Goal: Task Accomplishment & Management: Manage account settings

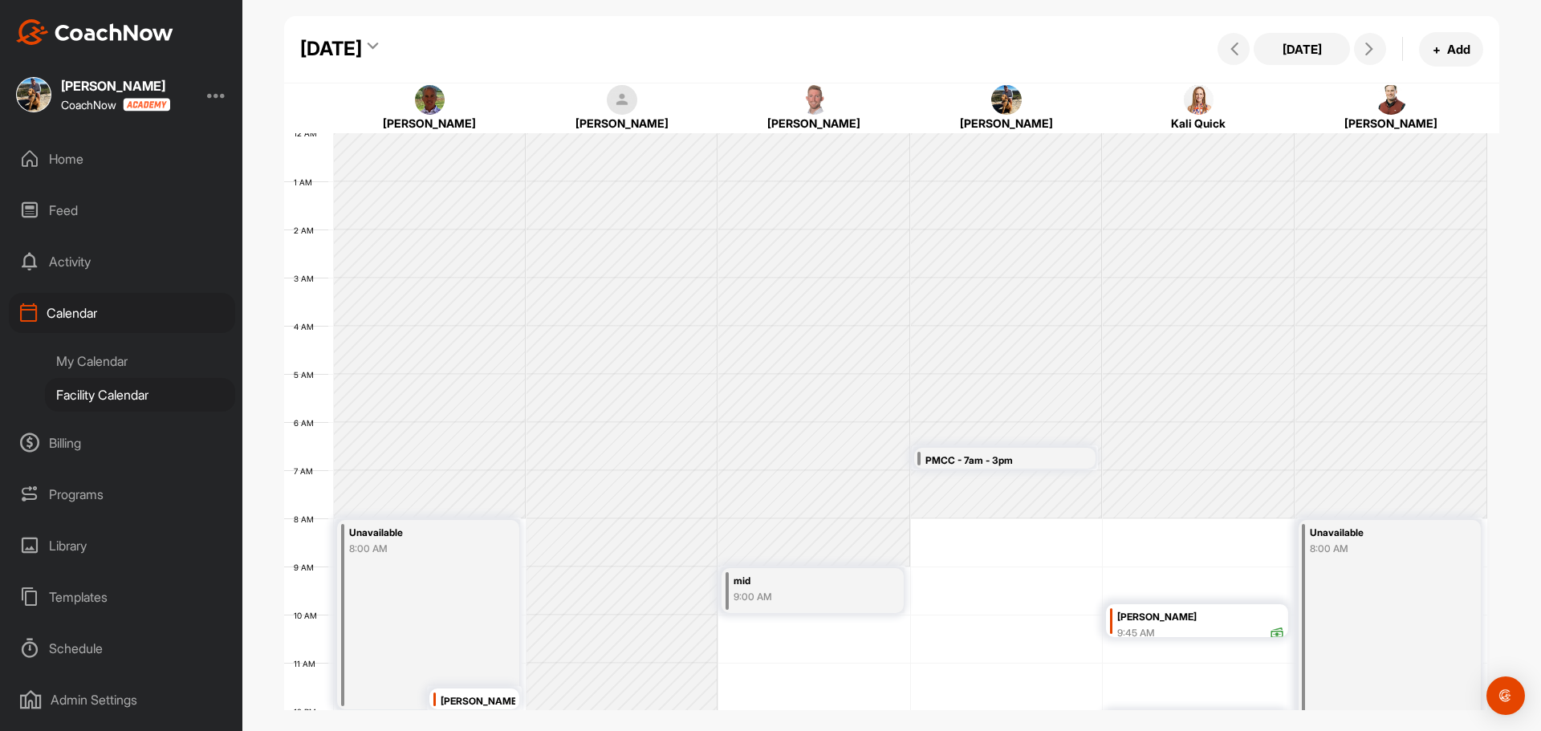
scroll to position [278, 0]
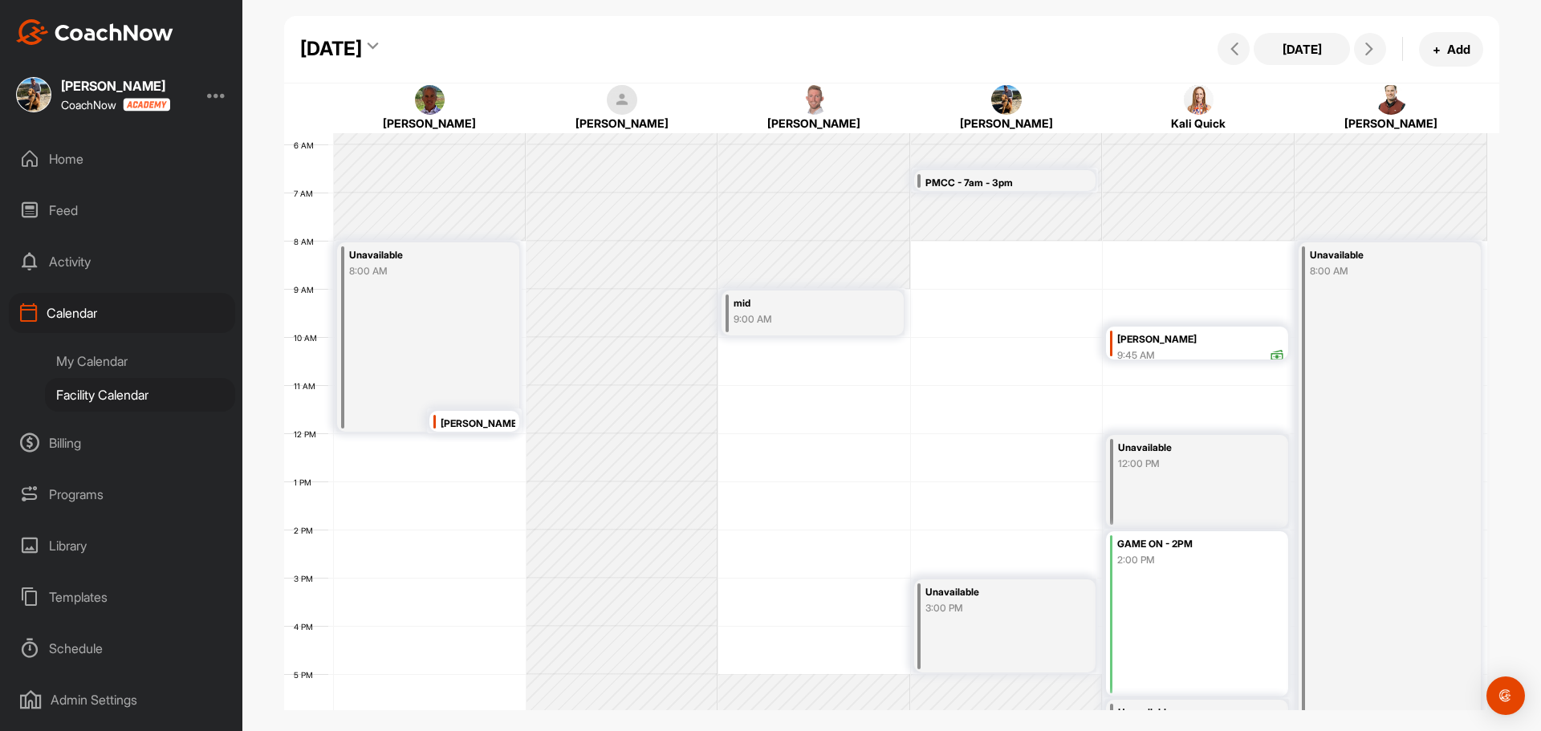
click at [938, 243] on div "12 AM 1 AM 2 AM 3 AM 4 AM 5 AM 6 AM 7 AM 8 AM 9 AM 10 AM 11 AM 12 PM 1 PM 2 PM …" at bounding box center [885, 433] width 1203 height 1155
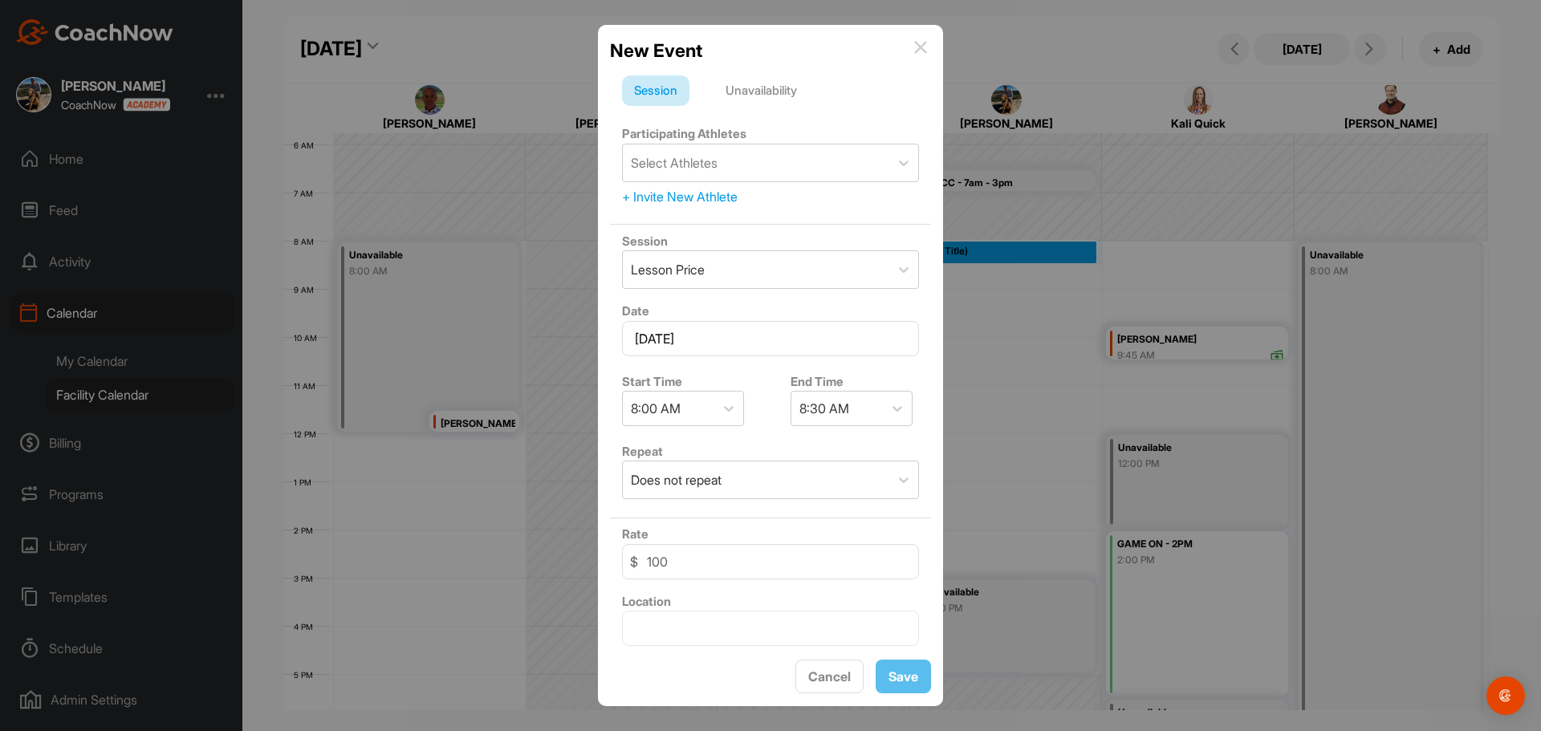
click at [750, 88] on div "Unavailability" at bounding box center [760, 90] width 95 height 30
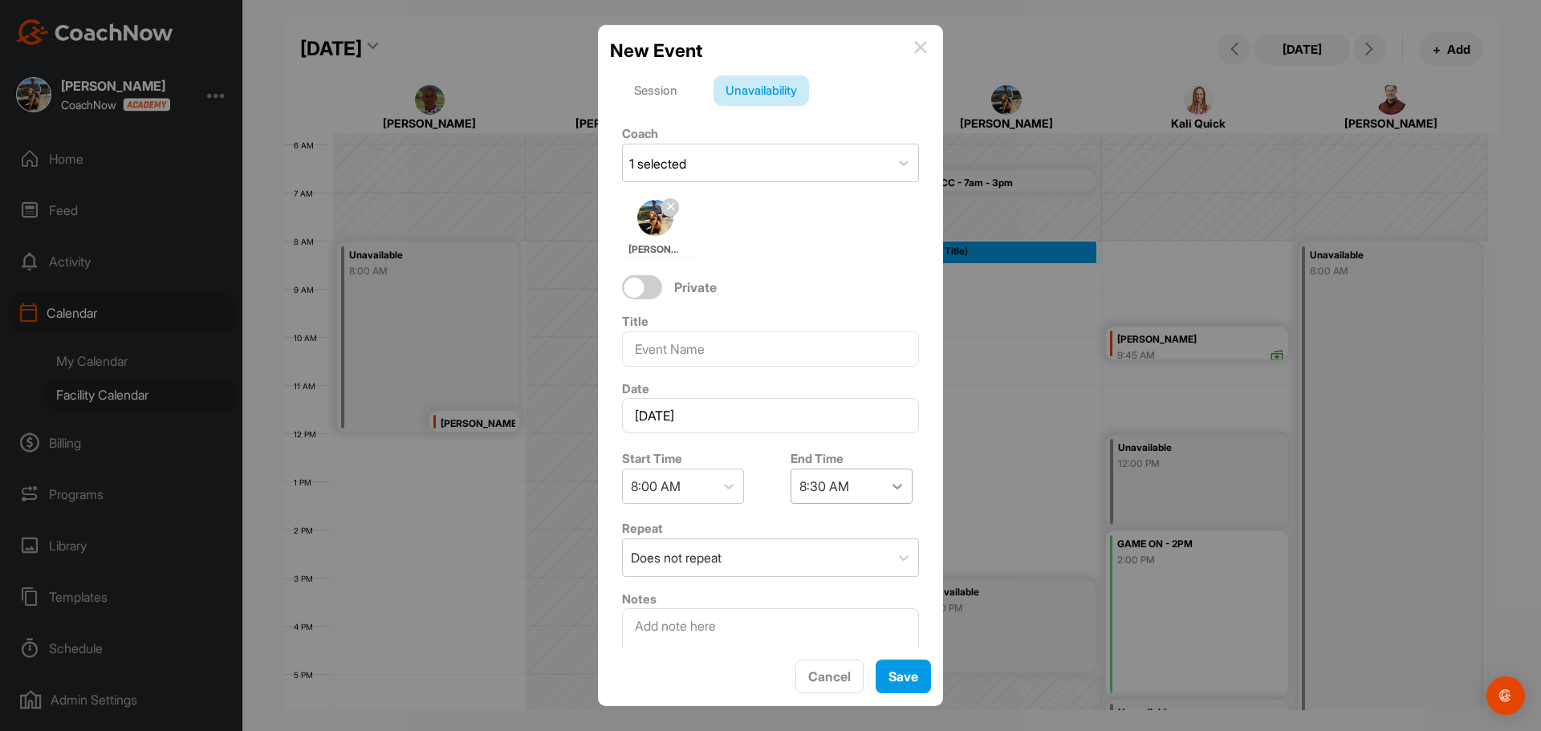
click at [899, 493] on div at bounding box center [897, 486] width 29 height 29
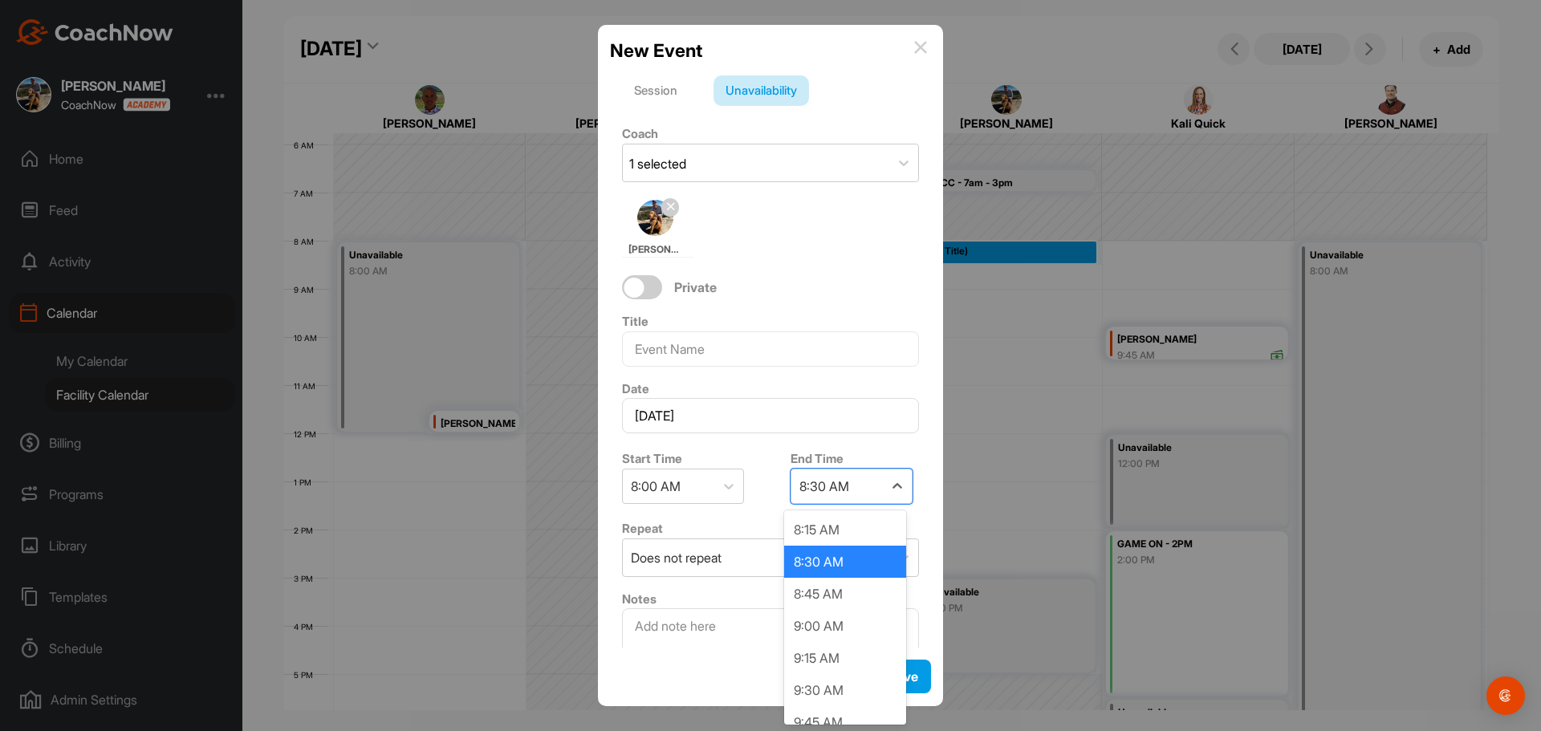
scroll to position [160, 0]
click at [842, 591] on div "10:00 AM" at bounding box center [845, 594] width 122 height 32
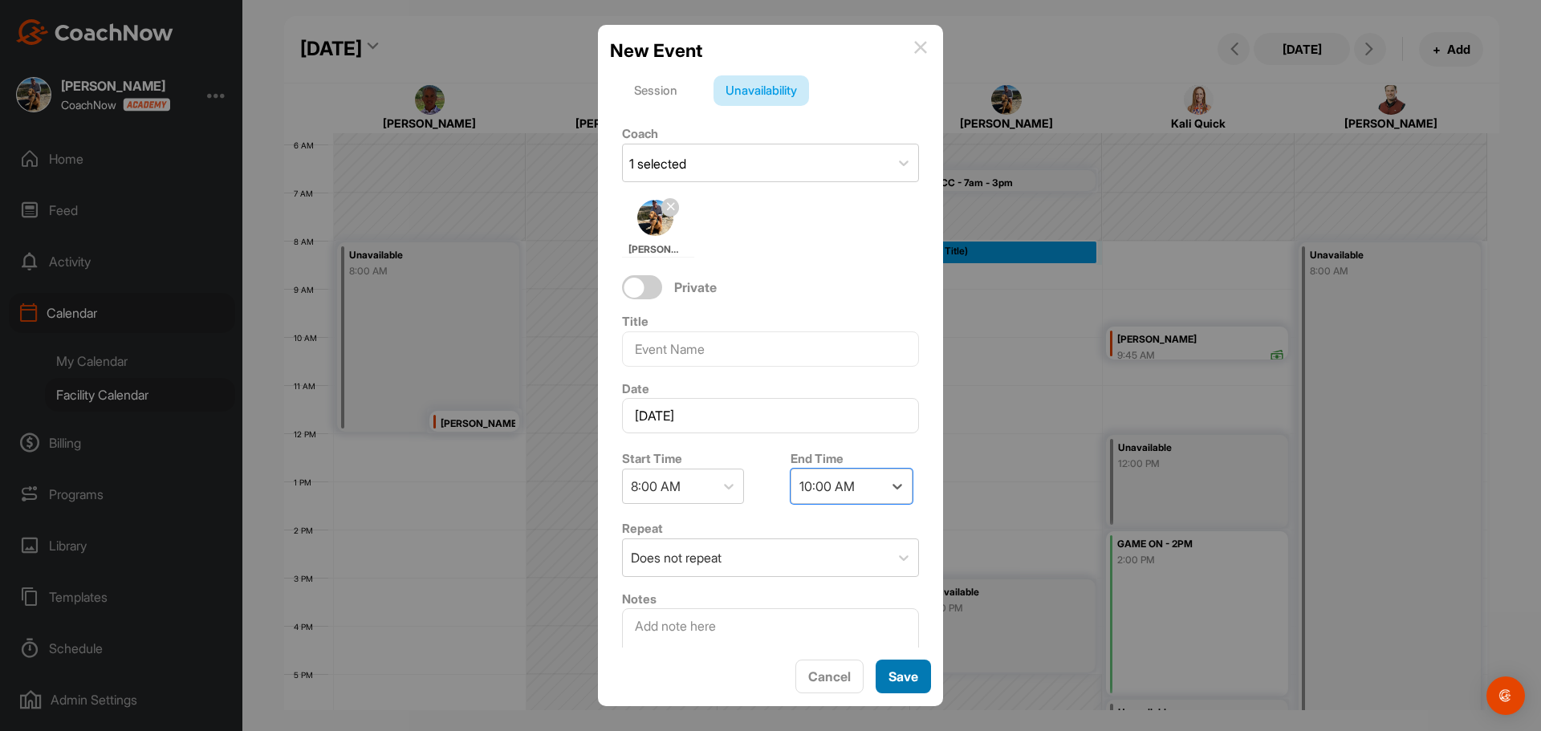
click at [899, 672] on span "Save" at bounding box center [903, 676] width 30 height 16
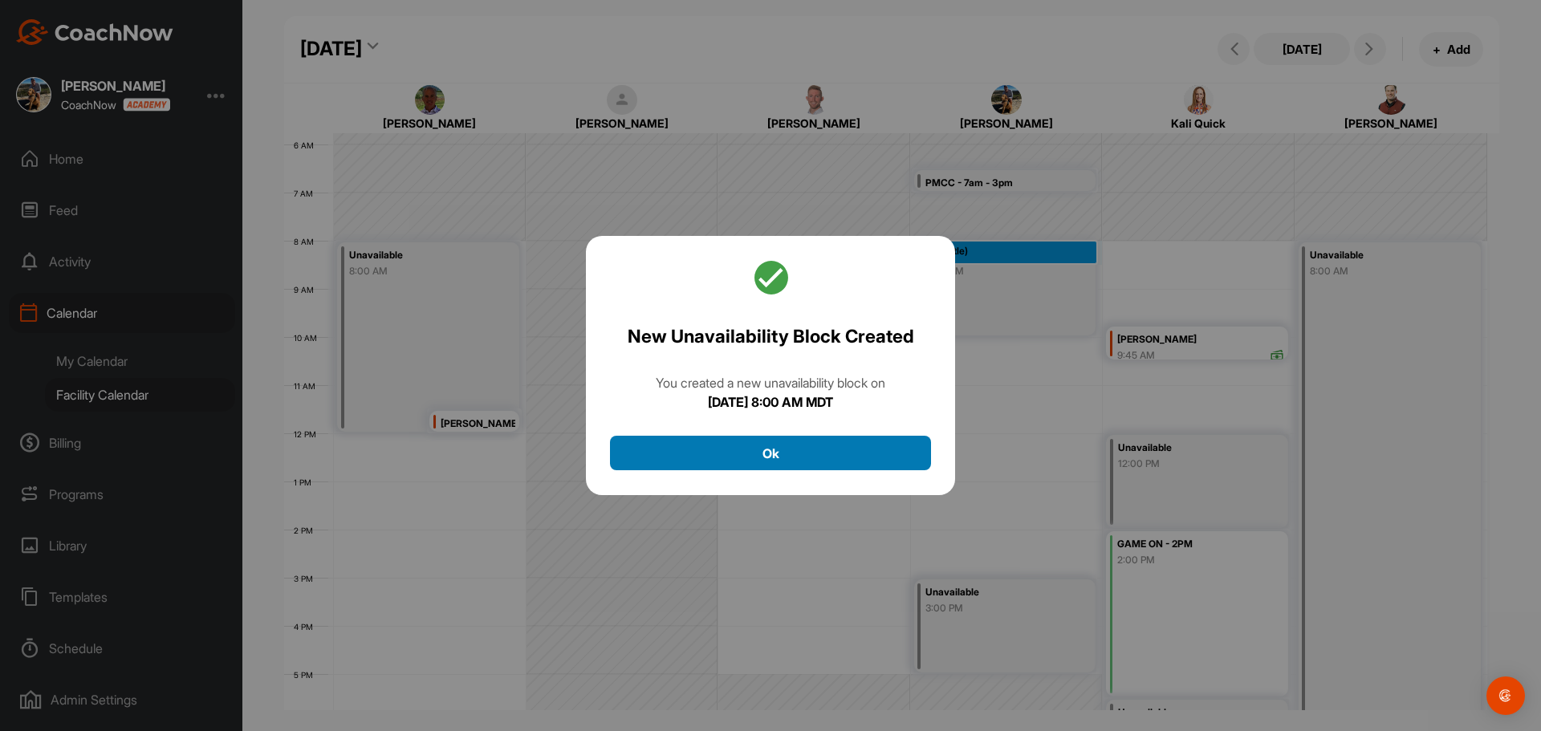
click at [790, 457] on button "Ok" at bounding box center [770, 453] width 321 height 35
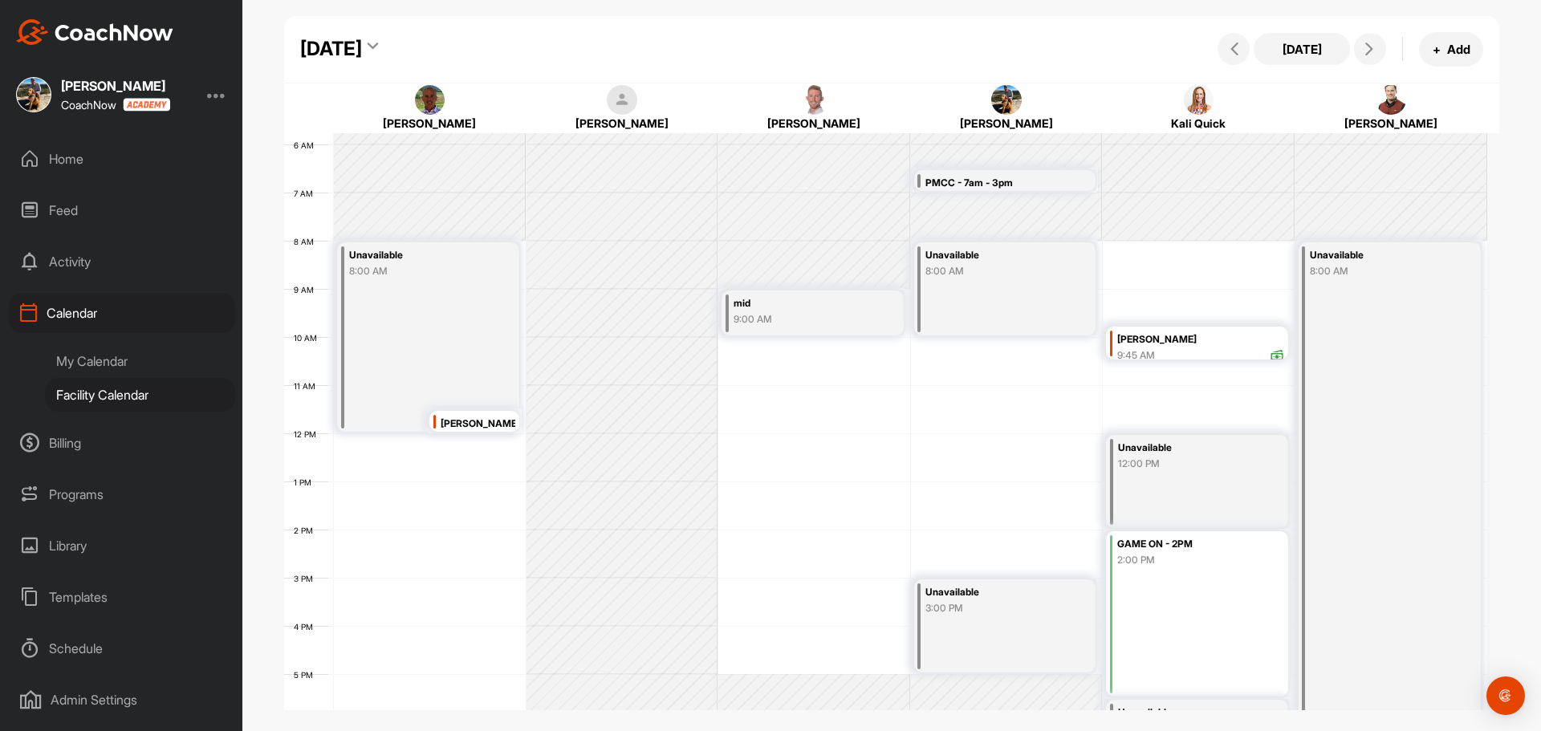
click at [956, 255] on div "Unavailable" at bounding box center [995, 255] width 140 height 18
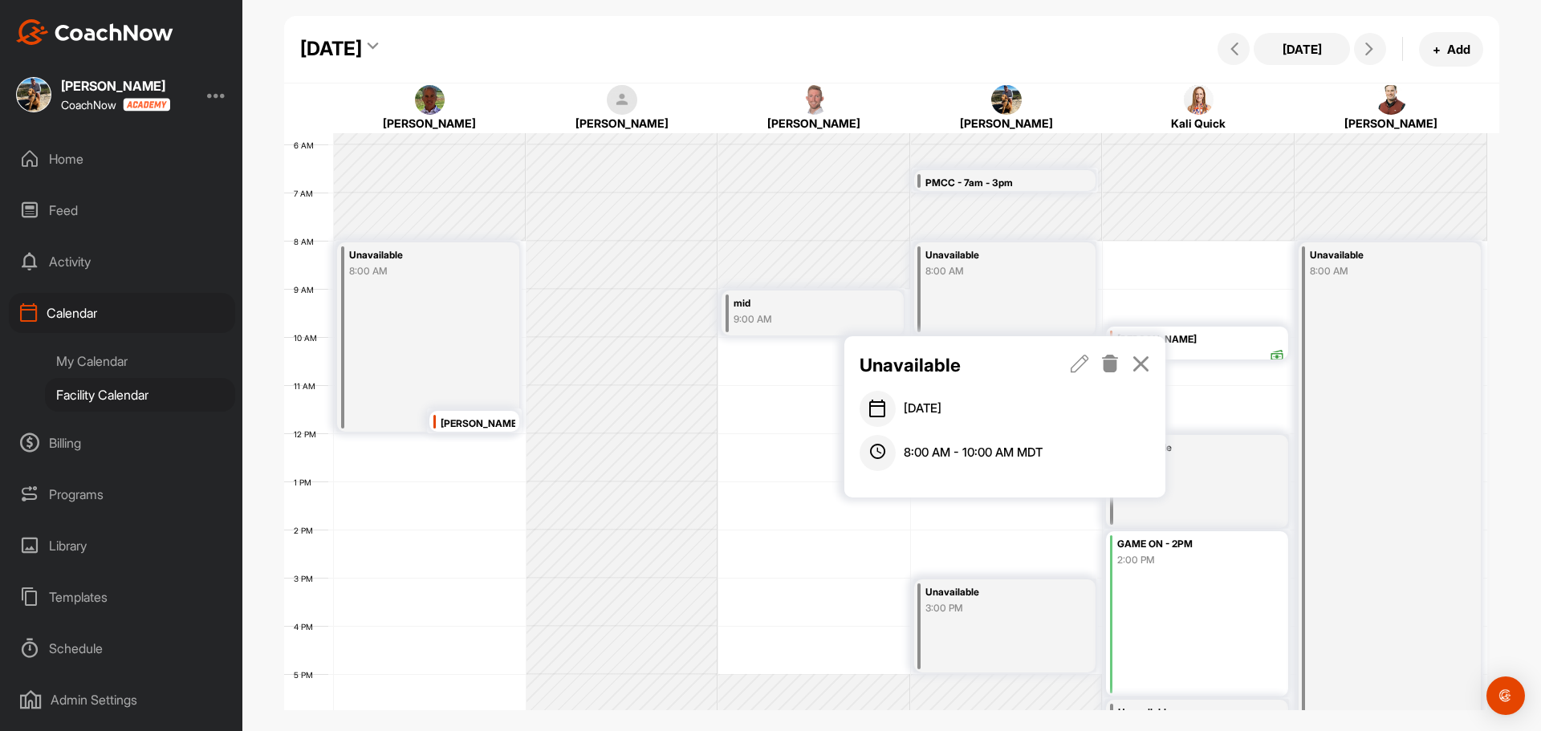
click at [1077, 367] on icon at bounding box center [1079, 364] width 18 height 18
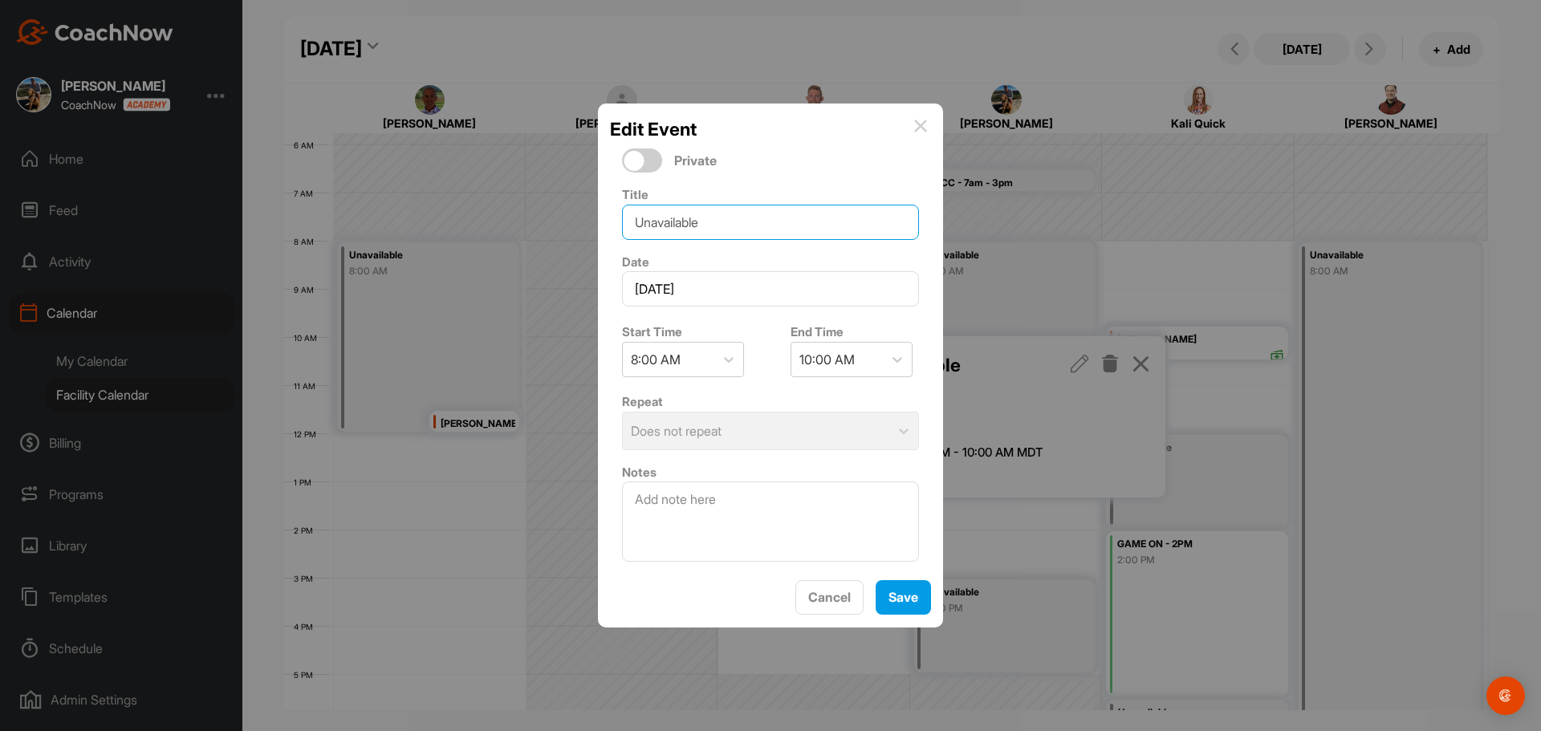
drag, startPoint x: 697, startPoint y: 222, endPoint x: 680, endPoint y: 226, distance: 18.1
click at [680, 226] on input "Unavailable" at bounding box center [770, 222] width 297 height 35
drag, startPoint x: 700, startPoint y: 222, endPoint x: 566, endPoint y: 213, distance: 135.1
click at [579, 222] on div "Edit Event Private Title Unavailable Date [DATE] Start Time 8:00 AM End Time 10…" at bounding box center [770, 365] width 1541 height 731
type input "SHOP"
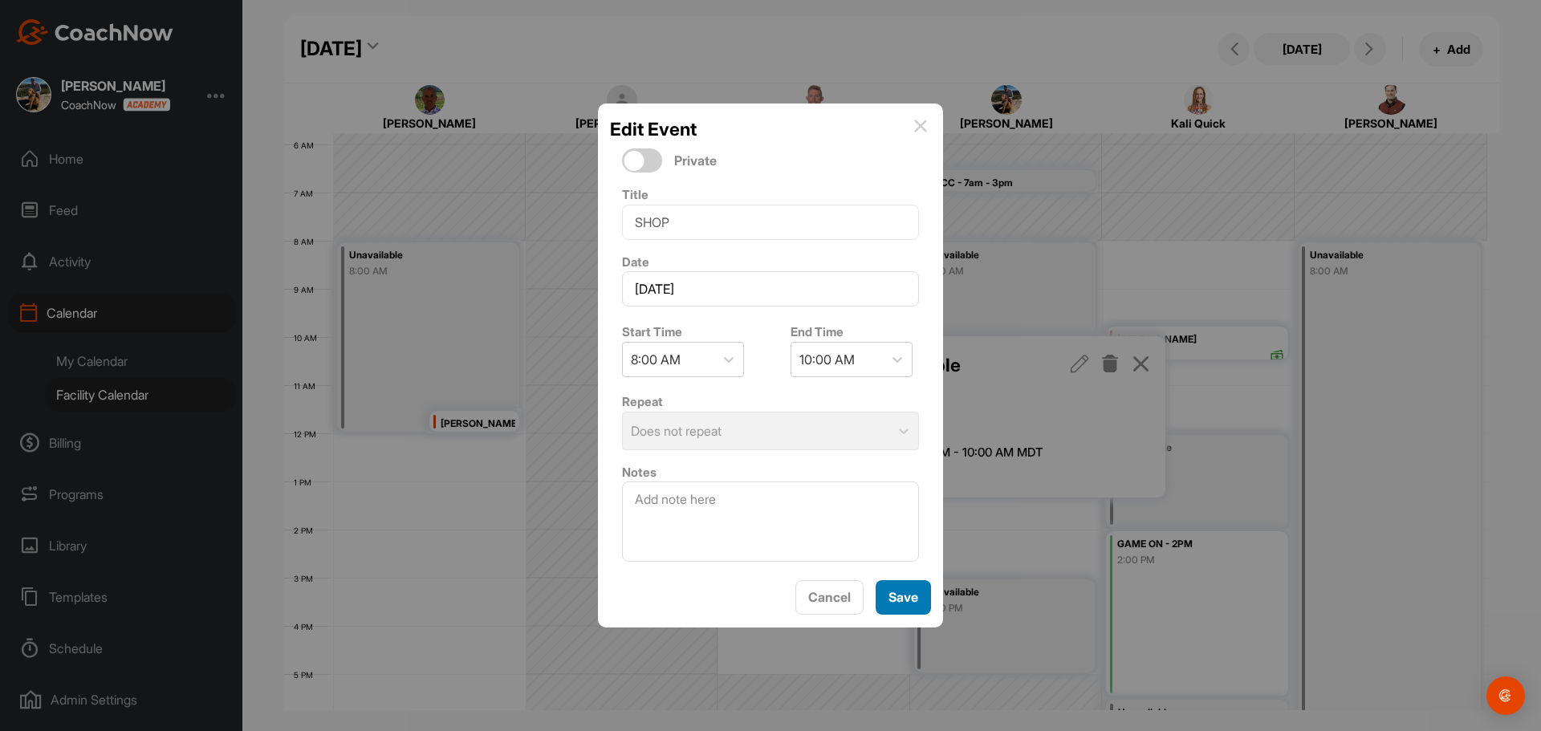
click at [888, 594] on span "Save" at bounding box center [903, 597] width 30 height 16
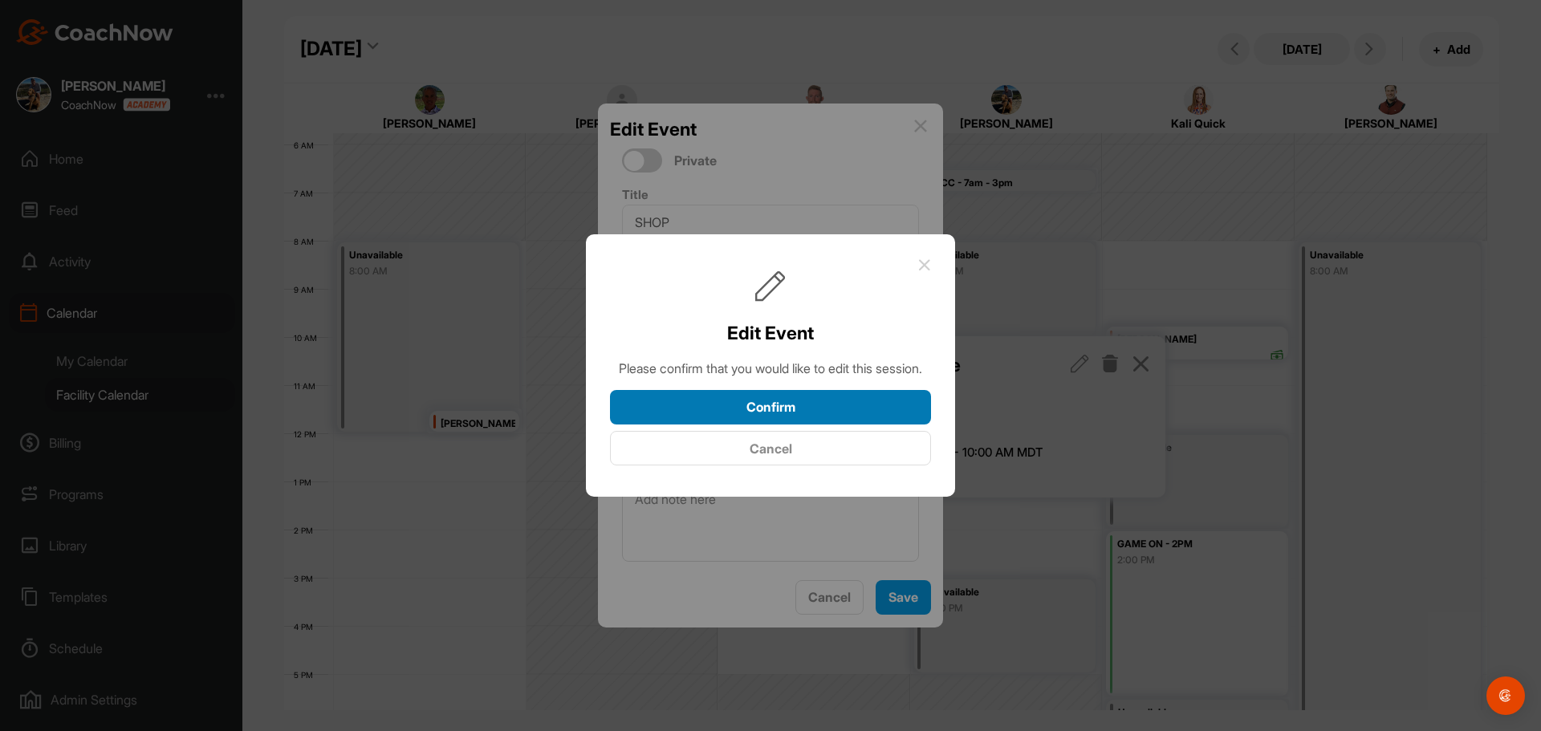
click at [827, 416] on button "Confirm" at bounding box center [770, 407] width 321 height 35
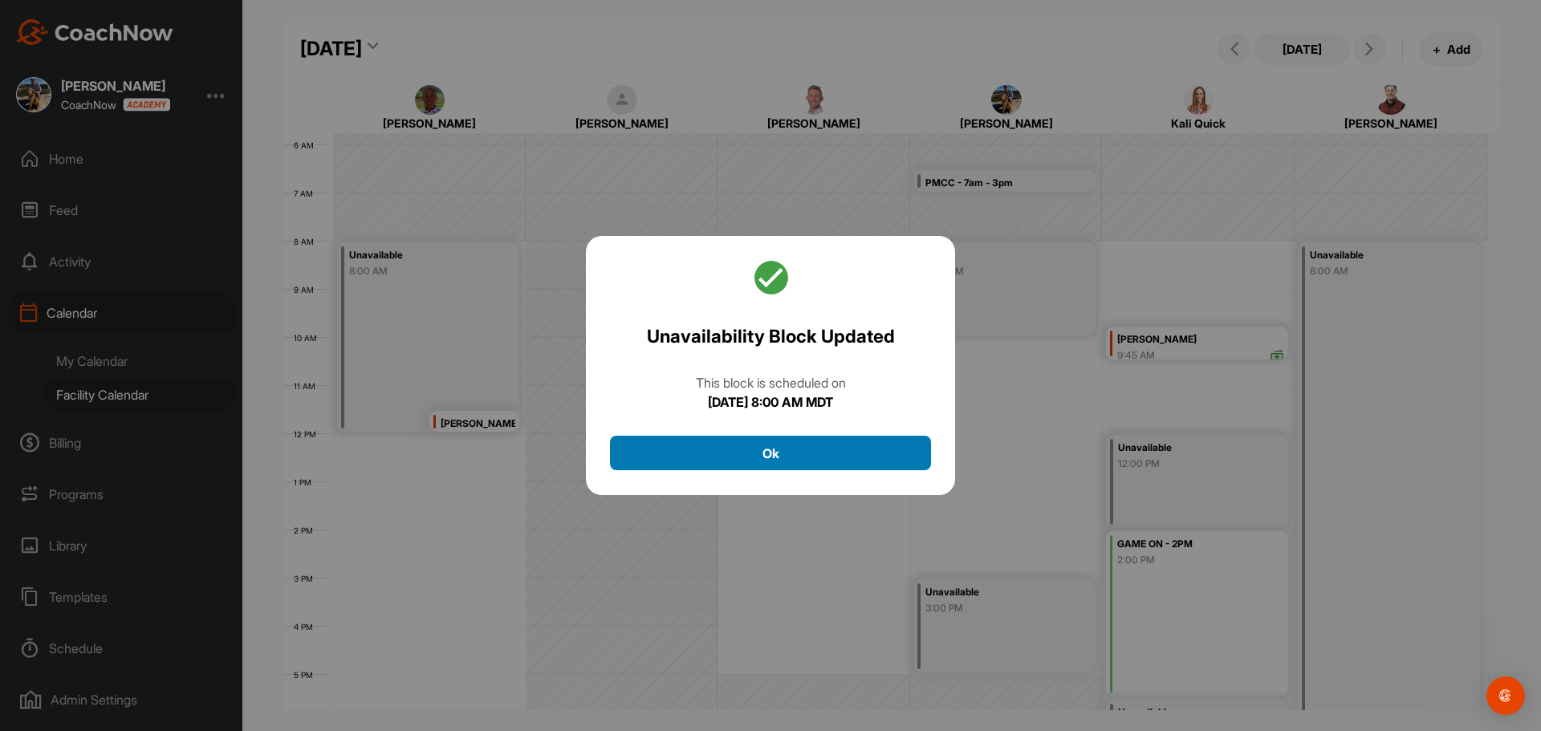
click at [837, 440] on button "Ok" at bounding box center [770, 453] width 321 height 35
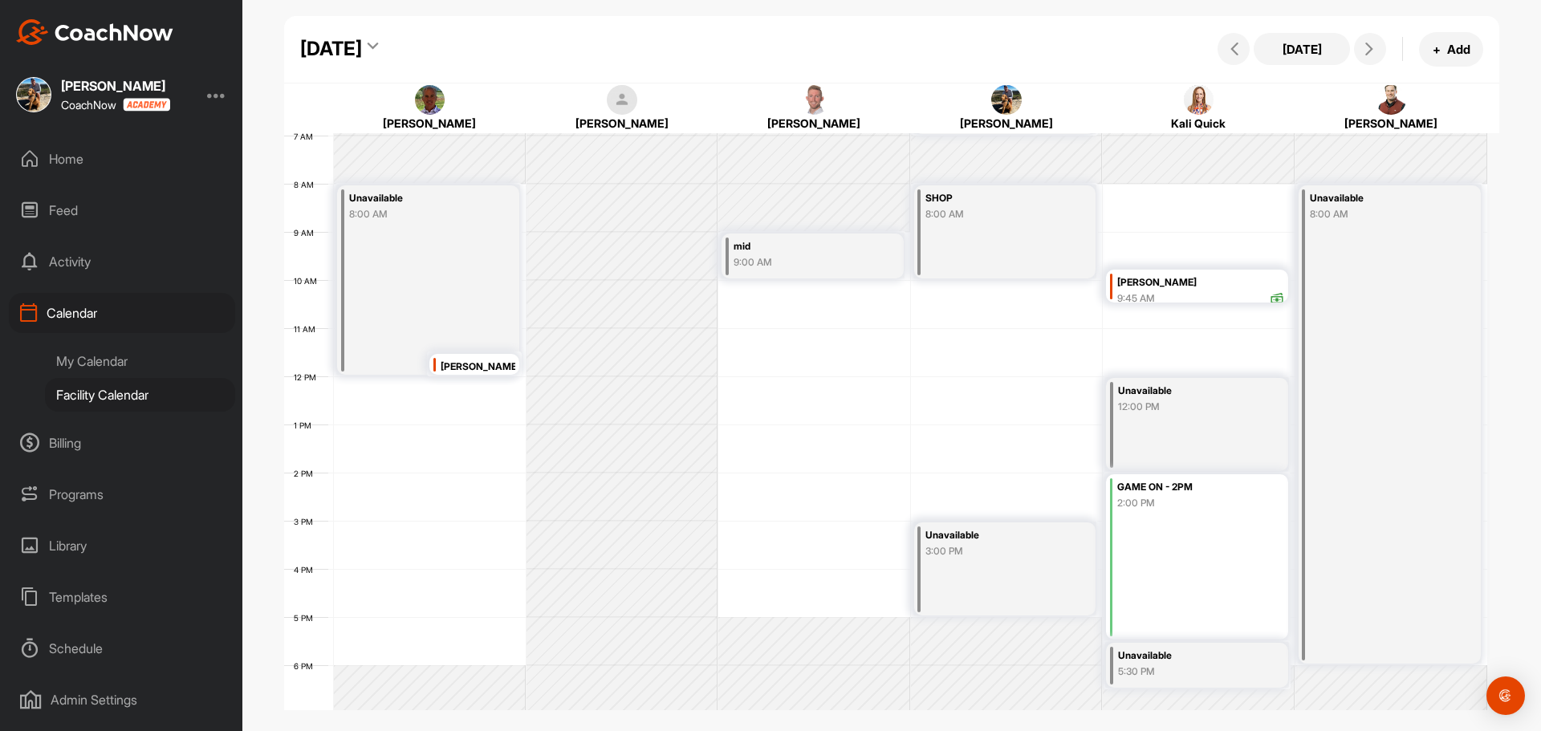
scroll to position [117, 0]
